Goal: Find specific page/section: Find specific page/section

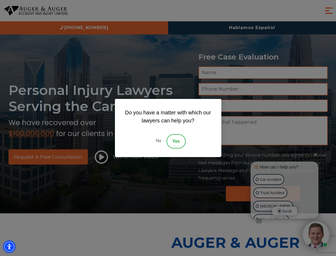
click at [9, 246] on img "Accessibility Menu" at bounding box center [9, 247] width 12 height 12
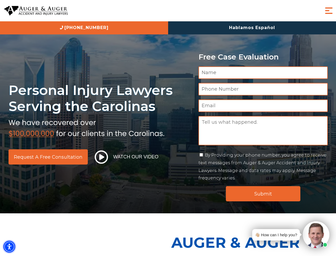
click at [9, 246] on img "Accessibility Menu" at bounding box center [9, 247] width 12 height 12
